Goal: Information Seeking & Learning: Learn about a topic

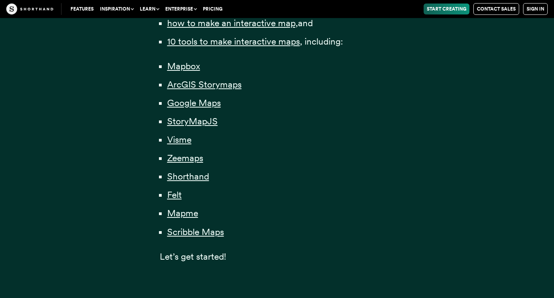
scroll to position [609, 0]
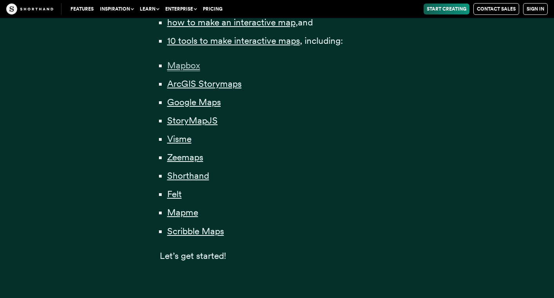
click at [188, 70] on span "Mapbox" at bounding box center [183, 65] width 33 height 11
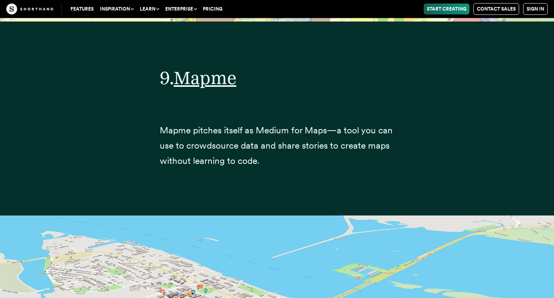
scroll to position [15960, 0]
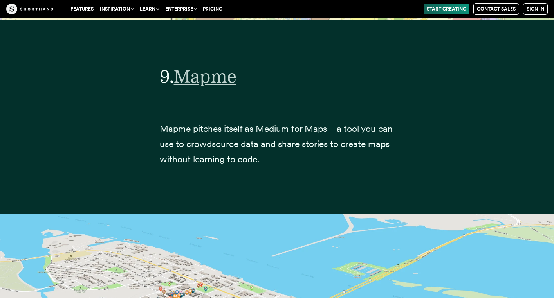
click at [204, 65] on span "Mapme" at bounding box center [205, 76] width 63 height 22
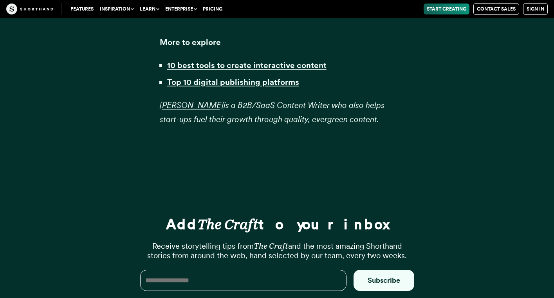
scroll to position [19099, 0]
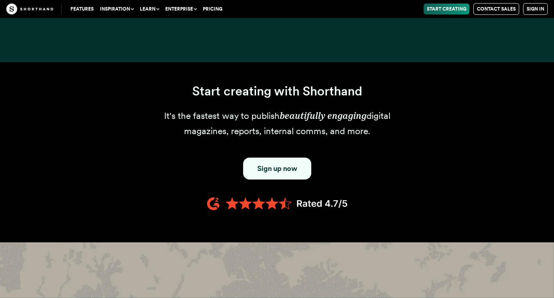
scroll to position [609, 0]
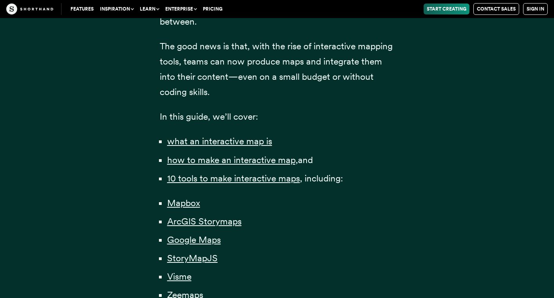
scroll to position [477, 0]
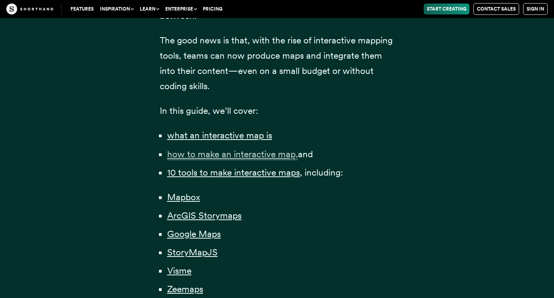
click at [214, 156] on span "how to make an interactive map," at bounding box center [232, 154] width 131 height 11
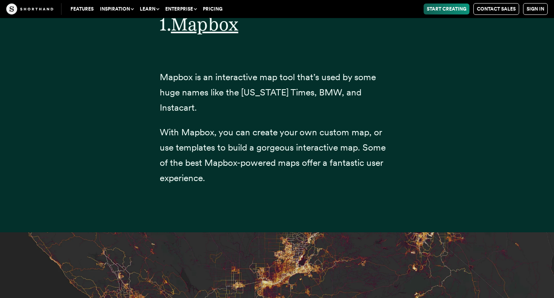
scroll to position [2986, 0]
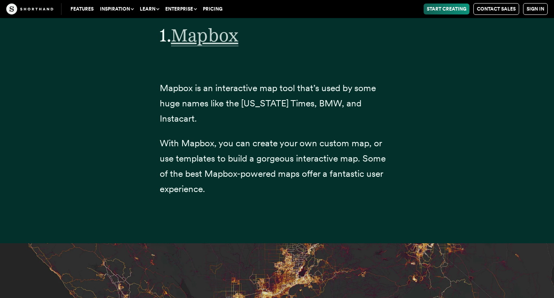
click at [214, 41] on span "Mapbox" at bounding box center [204, 35] width 67 height 22
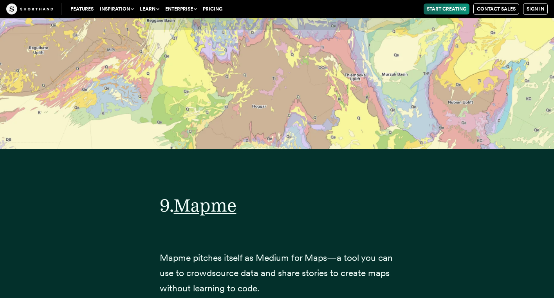
scroll to position [15865, 0]
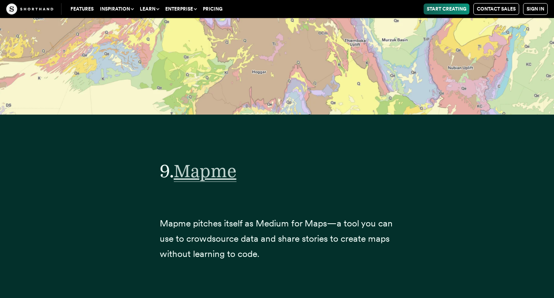
click at [220, 160] on span "Mapme" at bounding box center [205, 171] width 63 height 22
